Goal: Task Accomplishment & Management: Use online tool/utility

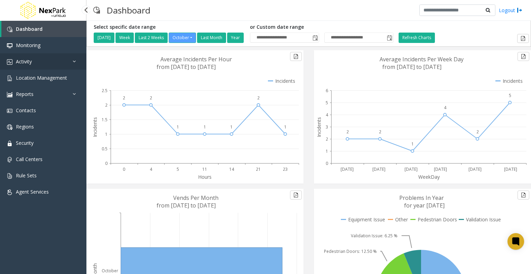
click at [30, 62] on span "Activity" at bounding box center [24, 61] width 16 height 7
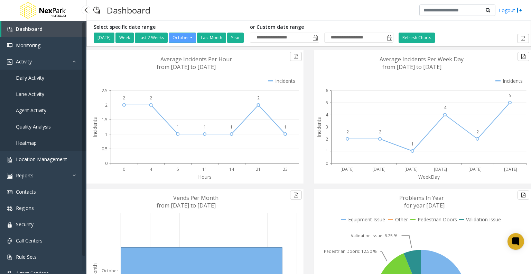
click at [35, 77] on span "Daily Activity" at bounding box center [30, 77] width 28 height 7
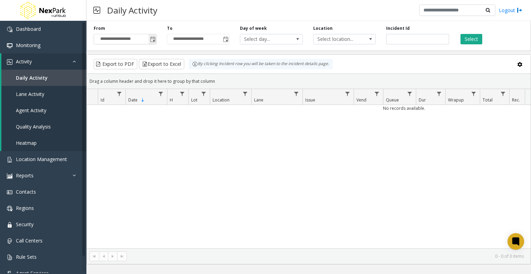
click at [153, 42] on span "Toggle popup" at bounding box center [153, 40] width 6 height 6
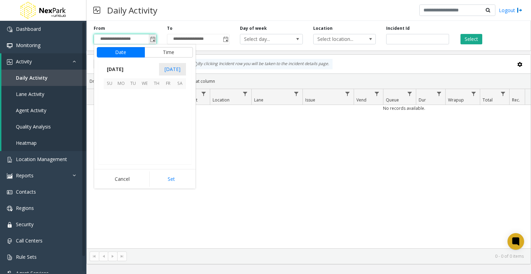
scroll to position [124204, 0]
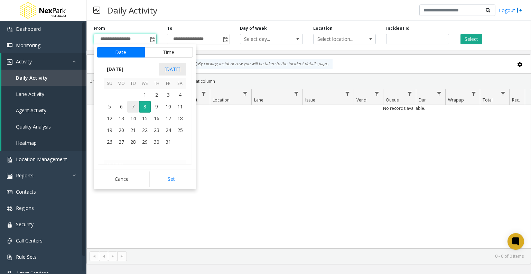
click at [135, 107] on span "7" at bounding box center [133, 107] width 12 height 12
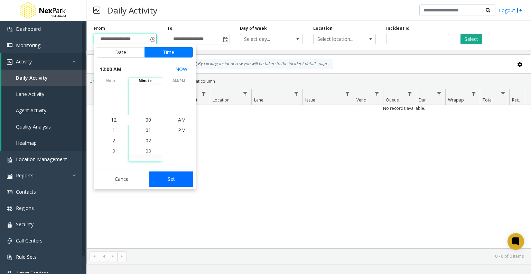
click at [165, 182] on button "Set" at bounding box center [171, 178] width 44 height 15
type input "**********"
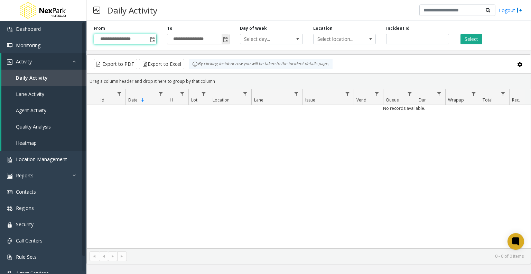
click at [226, 40] on span "Toggle popup" at bounding box center [226, 40] width 6 height 6
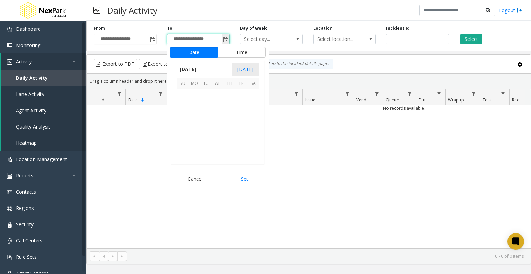
scroll to position [10, 0]
click at [205, 105] on span "7" at bounding box center [206, 107] width 12 height 12
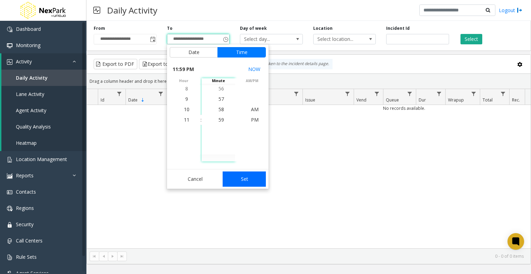
click at [240, 177] on button "Set" at bounding box center [245, 178] width 44 height 15
type input "**********"
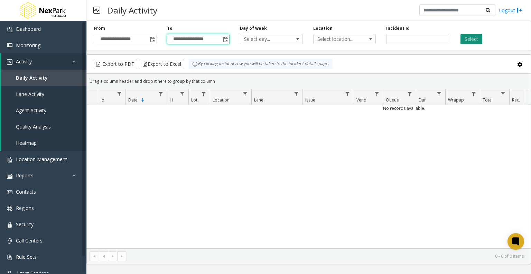
click at [470, 41] on button "Select" at bounding box center [472, 39] width 22 height 10
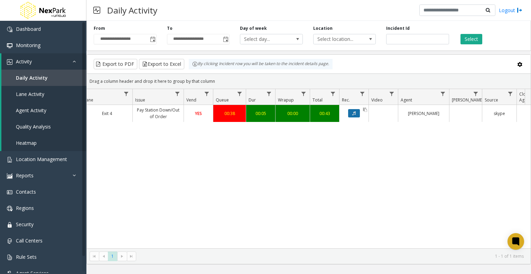
click at [355, 113] on icon "Data table" at bounding box center [353, 113] width 3 height 4
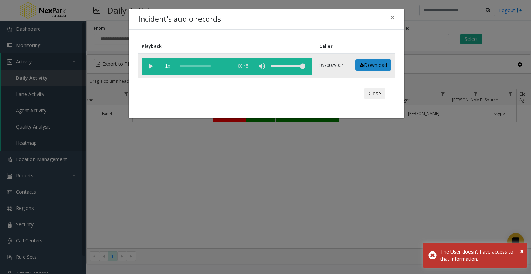
click at [152, 64] on vg-play-pause at bounding box center [150, 65] width 17 height 17
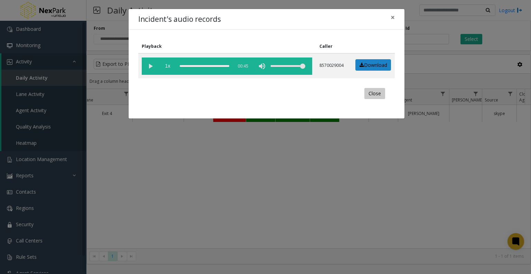
click at [368, 93] on button "Close" at bounding box center [375, 93] width 21 height 11
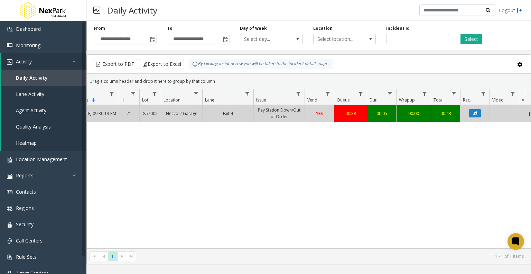
scroll to position [0, 39]
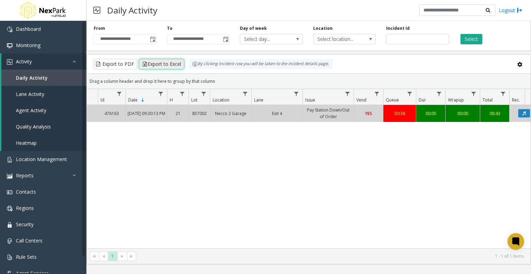
click at [165, 64] on button "Export to Excel" at bounding box center [161, 64] width 45 height 10
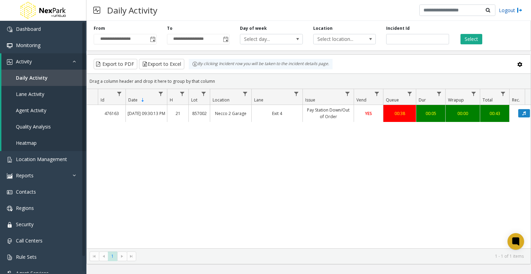
click at [500, 11] on link "Logout" at bounding box center [511, 10] width 24 height 7
